Goal: Task Accomplishment & Management: Manage account settings

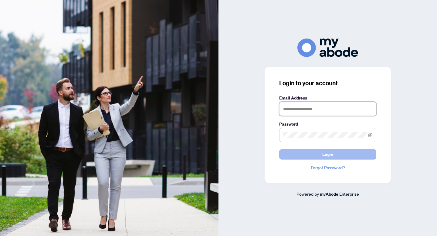
type input "**********"
click at [360, 153] on button "Login" at bounding box center [327, 154] width 97 height 10
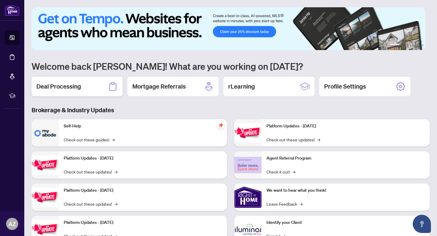
click at [97, 82] on div "Deal Processing" at bounding box center [77, 86] width 91 height 19
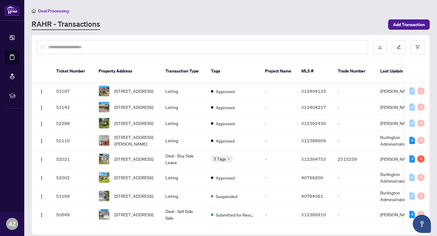
click at [87, 50] on div at bounding box center [202, 47] width 331 height 14
click at [83, 41] on div at bounding box center [202, 47] width 331 height 14
click at [79, 46] on input "text" at bounding box center [205, 47] width 315 height 7
type input "**********"
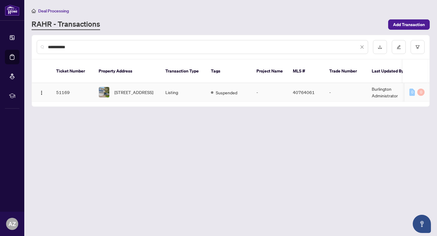
click at [227, 97] on td "Suspended" at bounding box center [229, 92] width 46 height 19
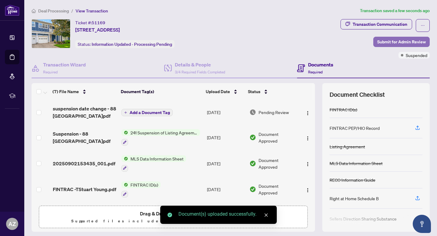
click at [393, 41] on span "Submit for Admin Review" at bounding box center [401, 42] width 49 height 10
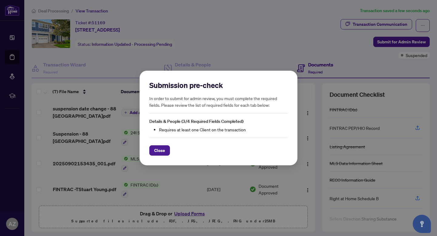
click at [160, 150] on span "Close" at bounding box center [159, 151] width 11 height 10
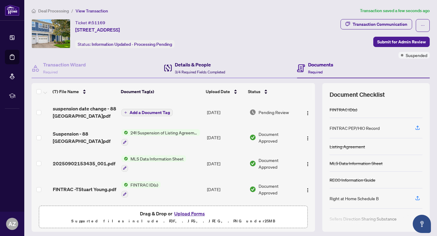
click at [197, 70] on span "3/4 Required Fields Completed" at bounding box center [200, 72] width 50 height 5
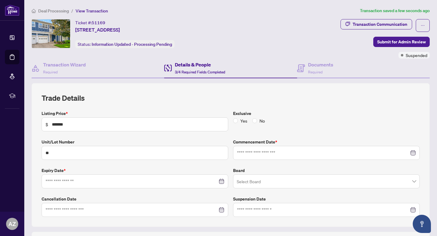
type input "**********"
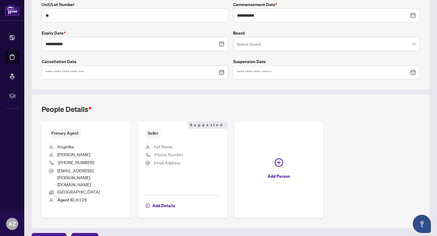
scroll to position [138, 0]
click at [169, 200] on span "Add Details" at bounding box center [163, 205] width 23 height 10
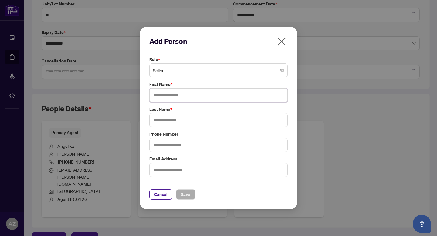
click at [182, 90] on input "text" at bounding box center [218, 95] width 138 height 14
type input "**********"
type input "*****"
click at [189, 195] on button "Save" at bounding box center [185, 194] width 19 height 10
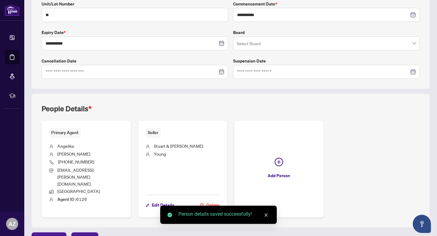
scroll to position [0, 0]
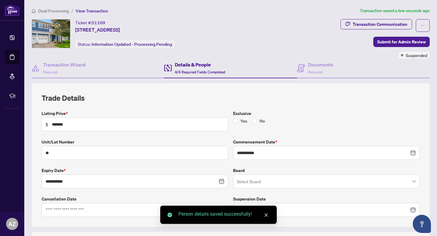
click at [59, 11] on span "Deal Processing" at bounding box center [53, 10] width 31 height 5
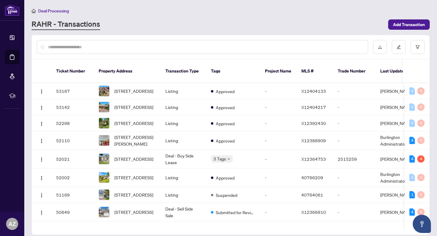
click at [115, 47] on input "text" at bounding box center [205, 47] width 315 height 7
type input "********"
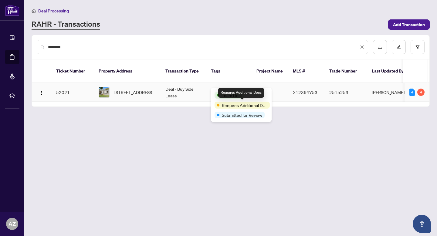
click at [188, 97] on td "Deal - Buy Side Lease" at bounding box center [184, 92] width 46 height 19
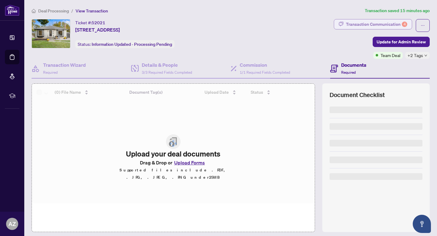
click at [391, 26] on div "Transaction Communication 4" at bounding box center [376, 24] width 61 height 10
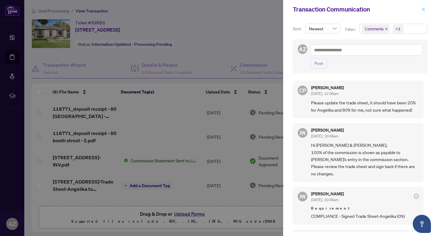
click at [424, 10] on icon "close" at bounding box center [423, 9] width 4 height 4
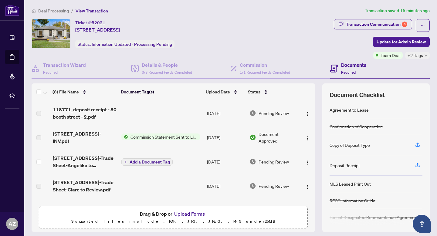
scroll to position [25, 0]
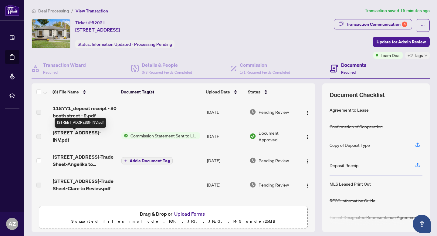
click at [141, 135] on span "Commission Statement Sent to Listing Brokerage" at bounding box center [164, 135] width 72 height 7
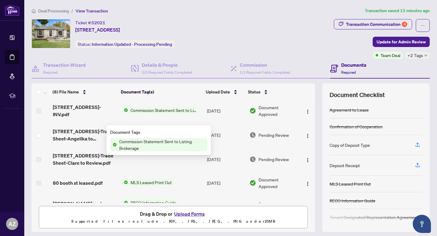
scroll to position [57, 0]
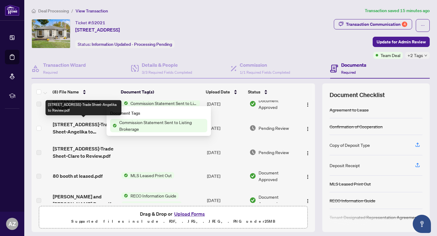
click at [83, 131] on span "80 Booth St-Trade Sheet-Angelika to Review.pdf" at bounding box center [85, 128] width 64 height 15
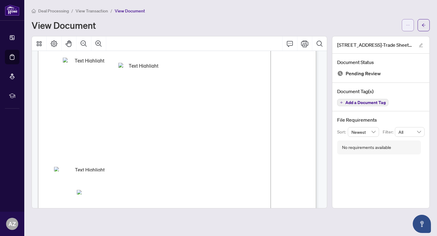
scroll to position [37, 0]
click at [422, 31] on div "Deal Processing / View Transaction / View Document View Document 80 Booth St-Tr…" at bounding box center [231, 107] width 398 height 201
